Goal: Navigation & Orientation: Find specific page/section

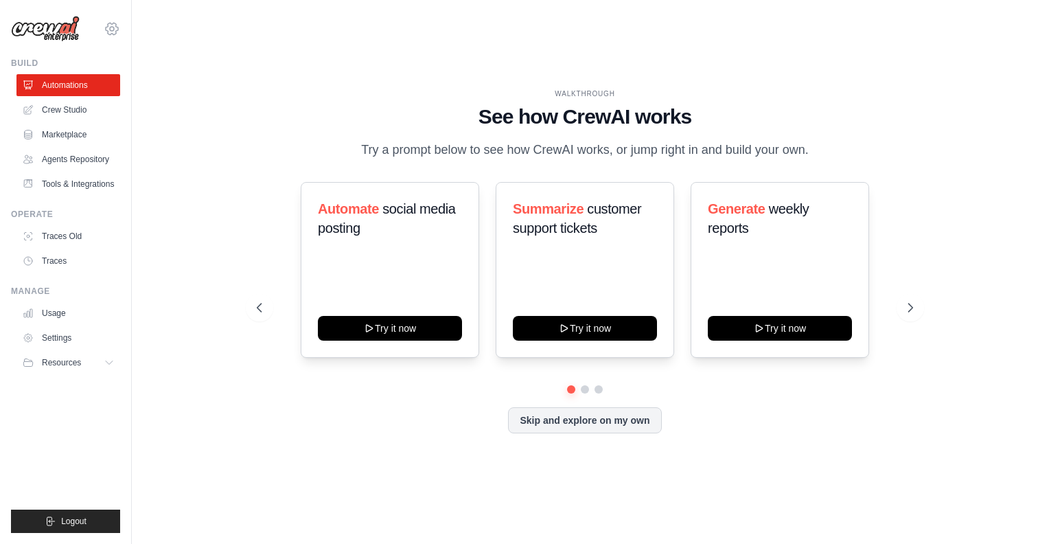
click at [115, 30] on icon at bounding box center [112, 29] width 16 height 16
click at [175, 84] on span "Settings" at bounding box center [171, 85] width 108 height 14
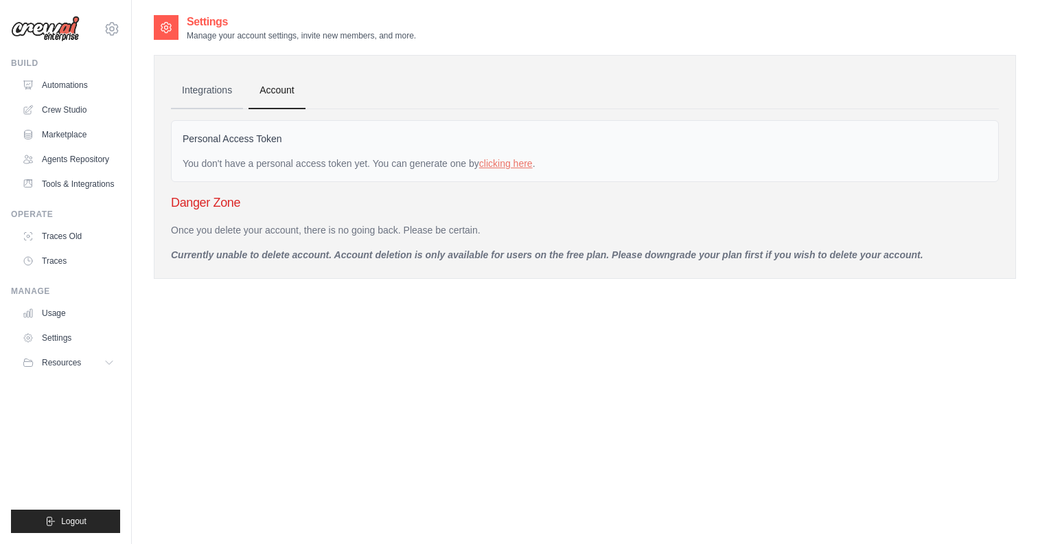
click at [175, 84] on link "Integrations" at bounding box center [207, 90] width 72 height 37
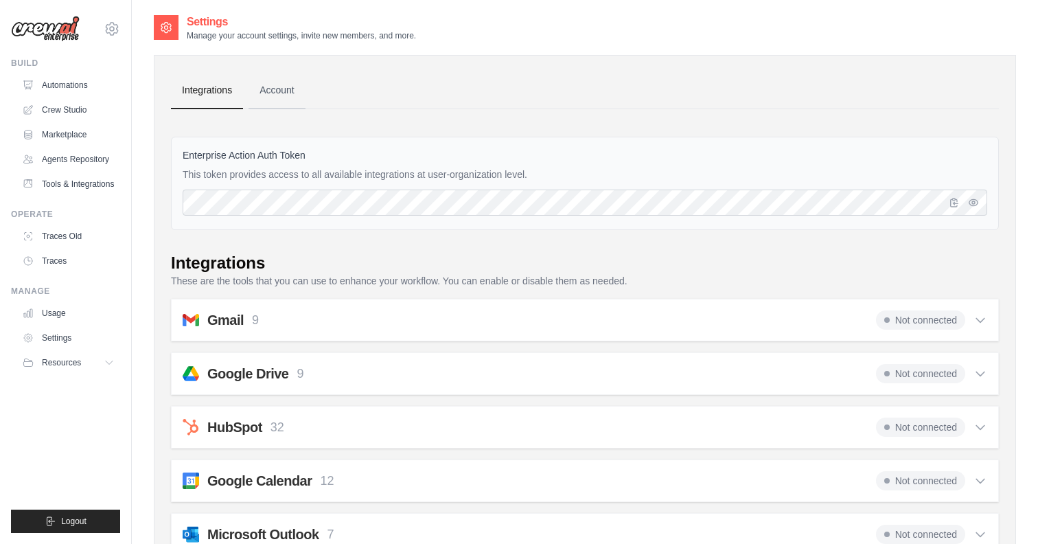
click at [290, 93] on link "Account" at bounding box center [276, 90] width 57 height 37
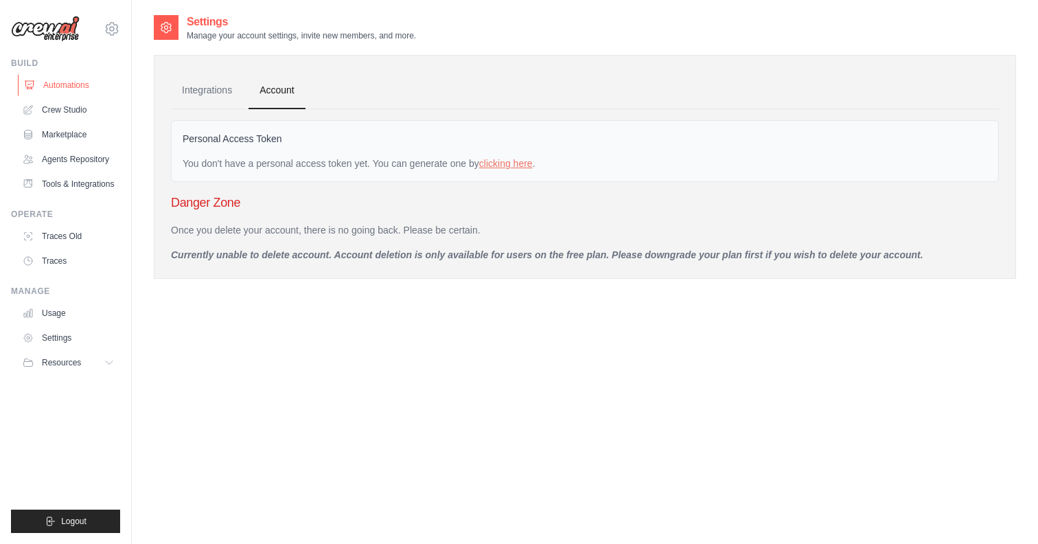
click at [97, 83] on link "Automations" at bounding box center [70, 85] width 104 height 22
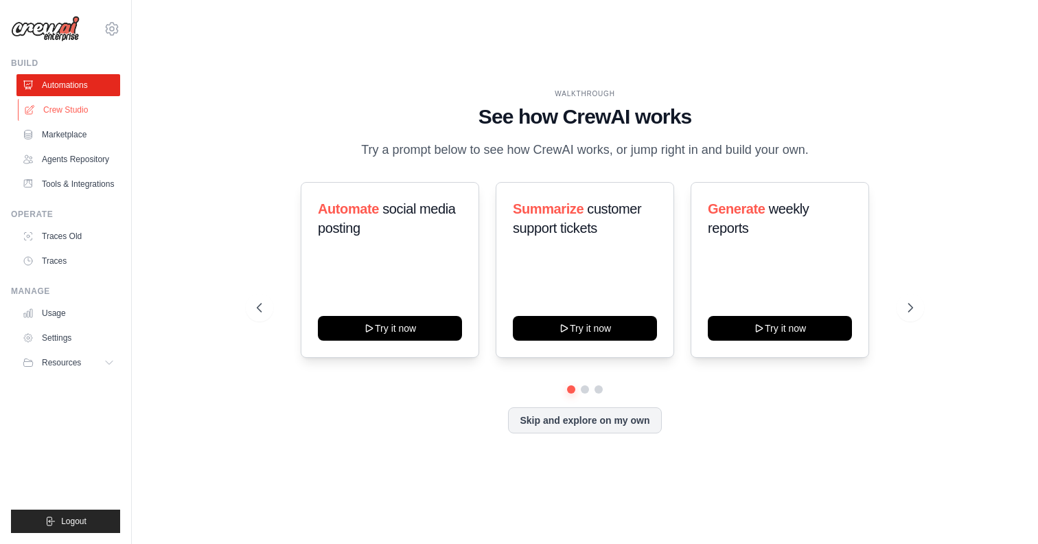
click at [65, 104] on link "Crew Studio" at bounding box center [70, 110] width 104 height 22
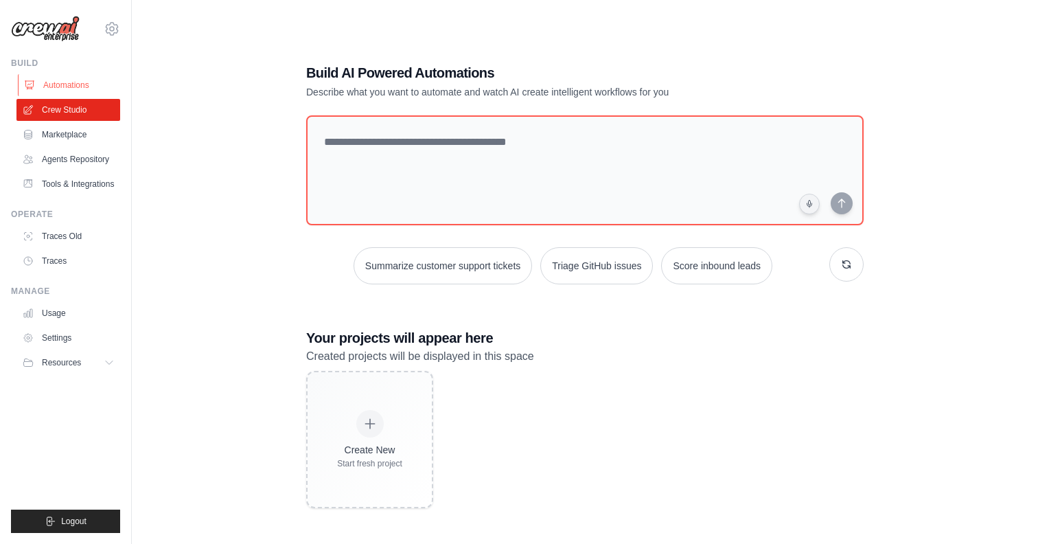
click at [52, 85] on link "Automations" at bounding box center [70, 85] width 104 height 22
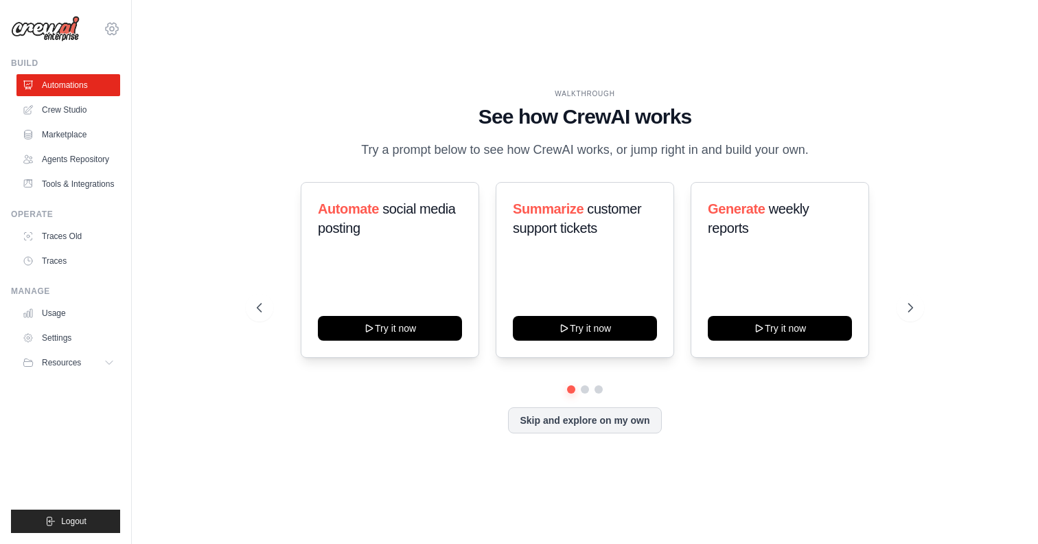
click at [115, 30] on icon at bounding box center [112, 29] width 16 height 16
click at [53, 105] on link "Crew Studio" at bounding box center [70, 110] width 104 height 22
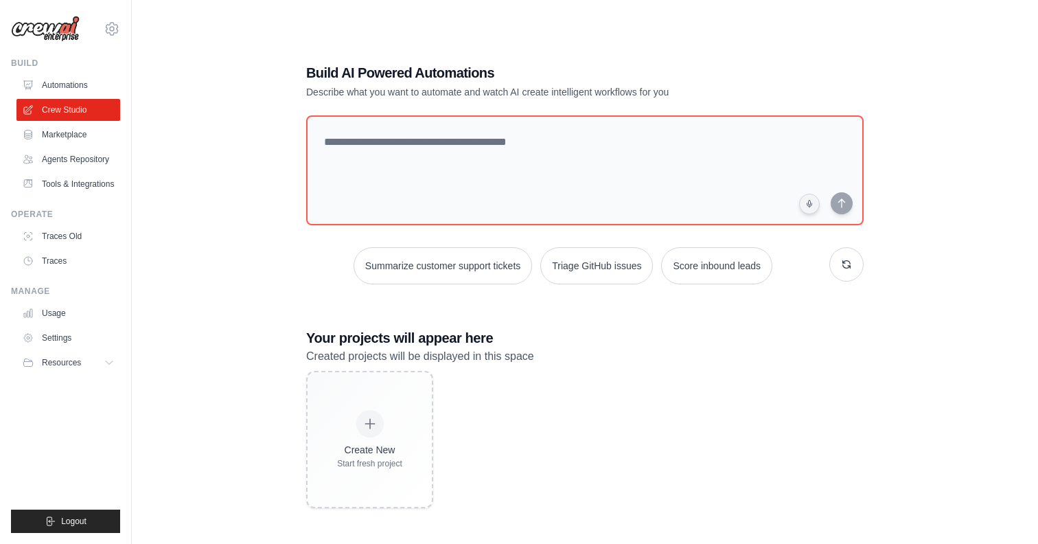
click at [848, 400] on div "Create New Start fresh project" at bounding box center [584, 439] width 557 height 137
